Goal: Task Accomplishment & Management: Complete application form

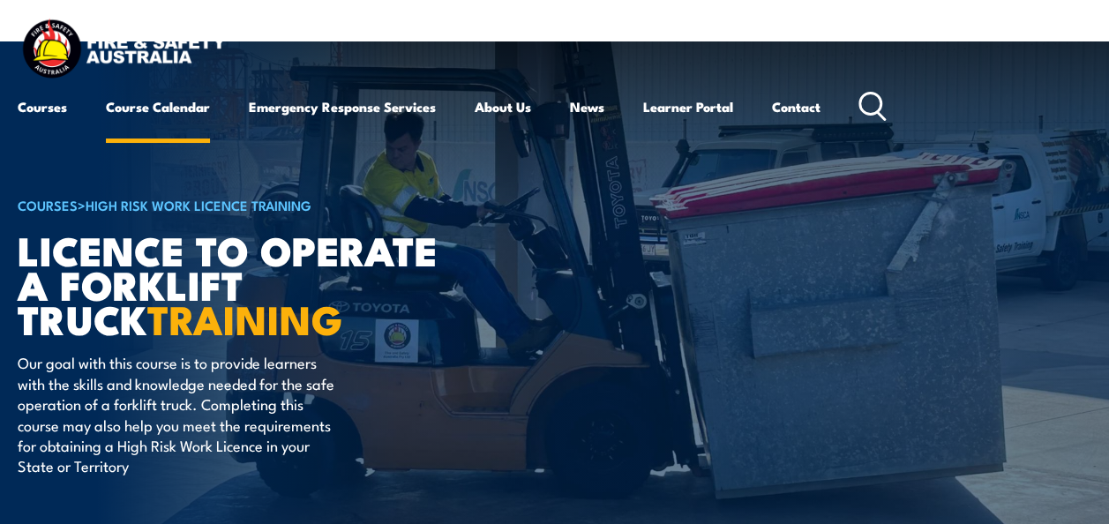
click at [164, 108] on link "Course Calendar" at bounding box center [158, 107] width 104 height 42
click at [189, 104] on link "Course Calendar" at bounding box center [158, 107] width 104 height 42
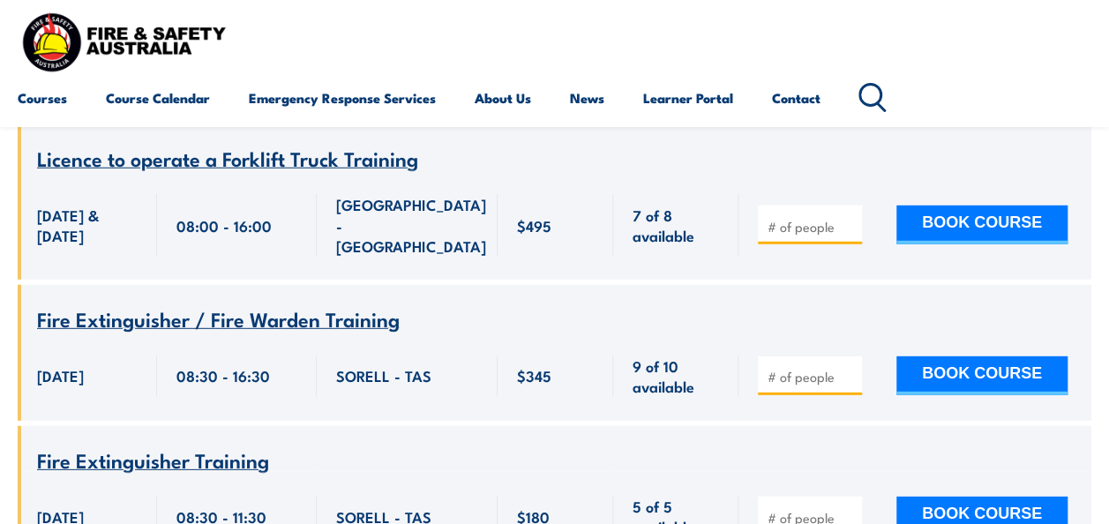
scroll to position [5471, 0]
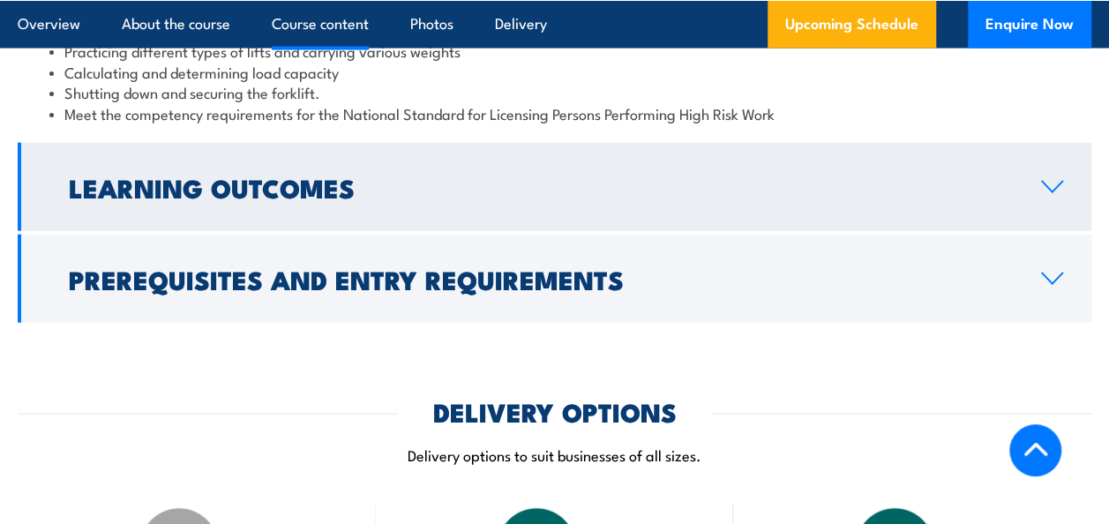
scroll to position [1853, 0]
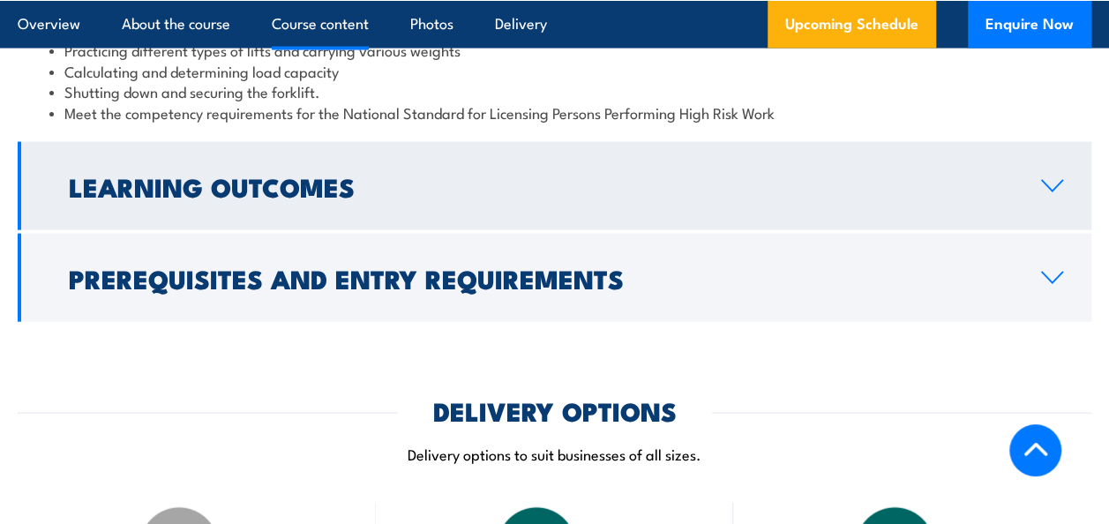
click at [1067, 161] on link "Learning Outcomes" at bounding box center [555, 186] width 1074 height 88
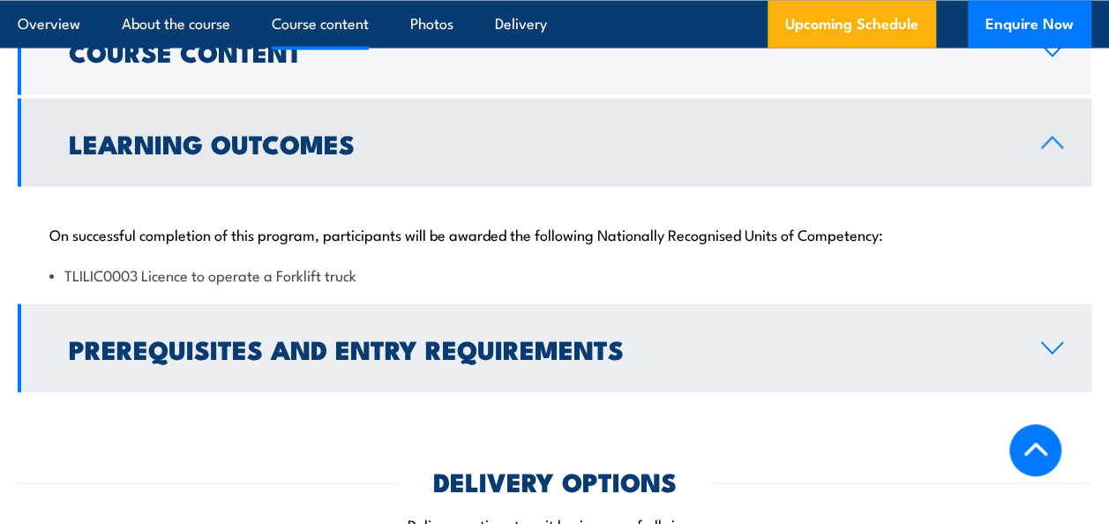
scroll to position [1595, 0]
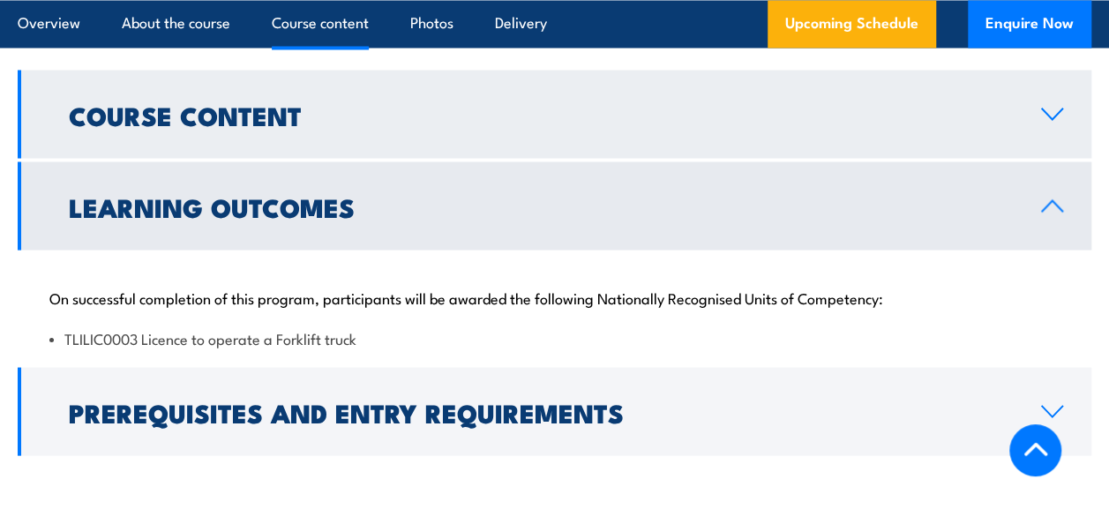
click at [1046, 99] on link "Course Content" at bounding box center [555, 114] width 1074 height 88
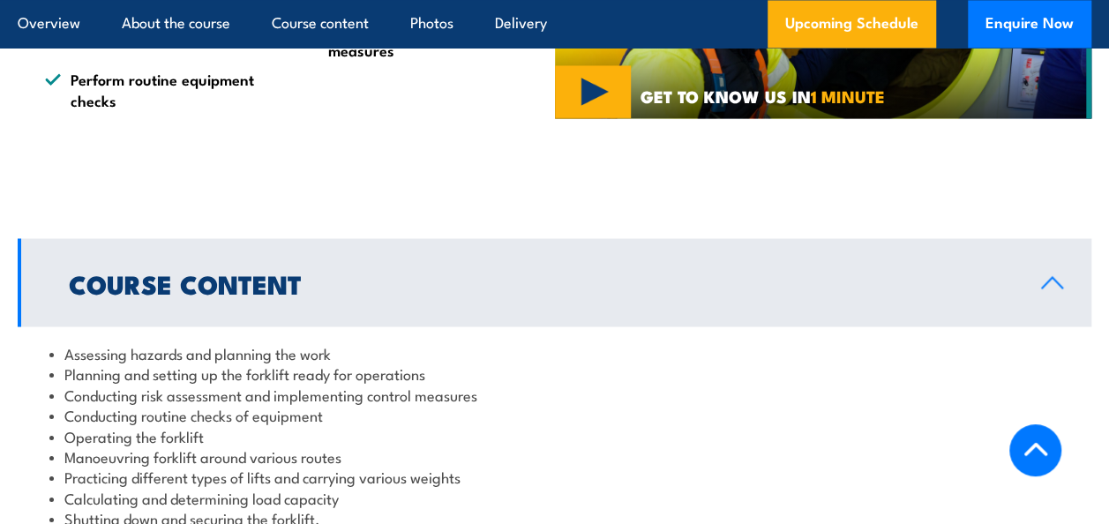
scroll to position [1419, 0]
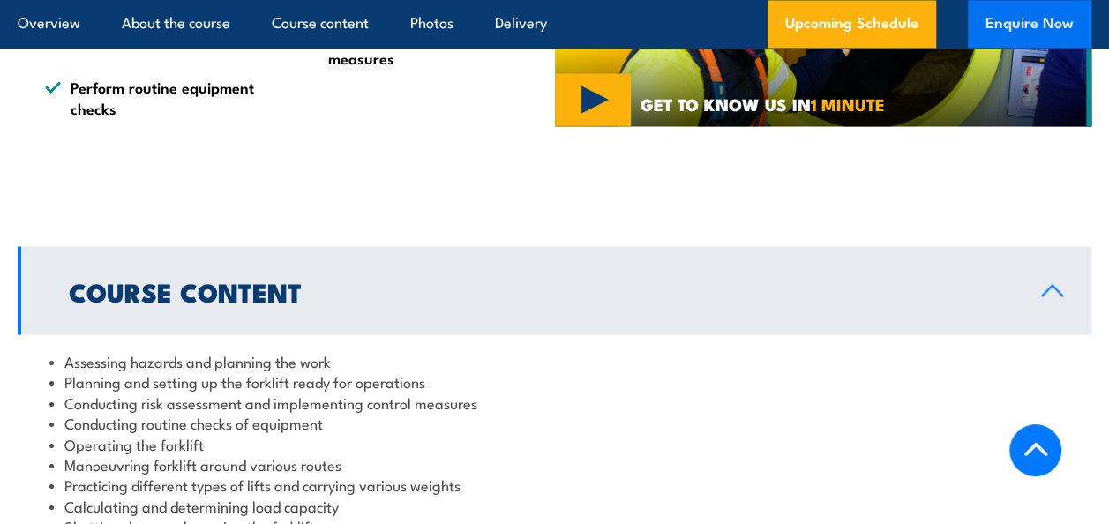
click at [1027, 26] on button "Enquire Now" at bounding box center [1030, 24] width 124 height 48
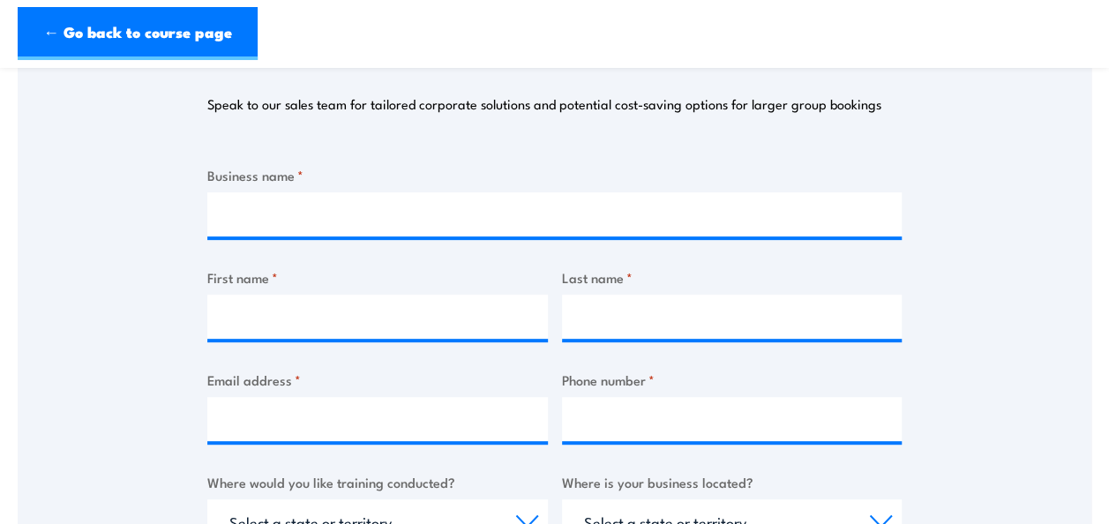
scroll to position [265, 0]
